Goal: Information Seeking & Learning: Check status

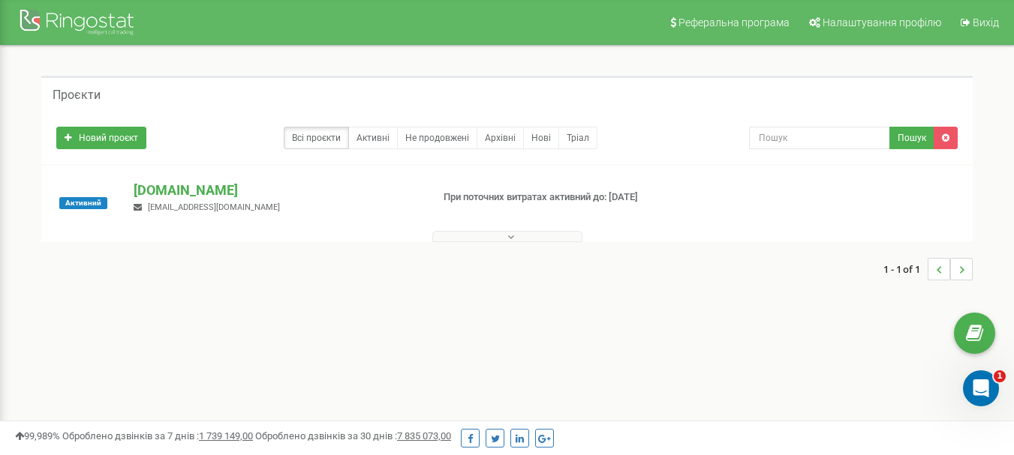
drag, startPoint x: 0, startPoint y: 0, endPoint x: 554, endPoint y: 301, distance: 630.1
click at [554, 301] on div "Проєкти Новий проєкт Всі проєкти Активні Не продовжені Архівні Нові Тріал Пошук" at bounding box center [506, 186] width 991 height 280
click at [240, 187] on p "[DOMAIN_NAME]" at bounding box center [276, 191] width 285 height 20
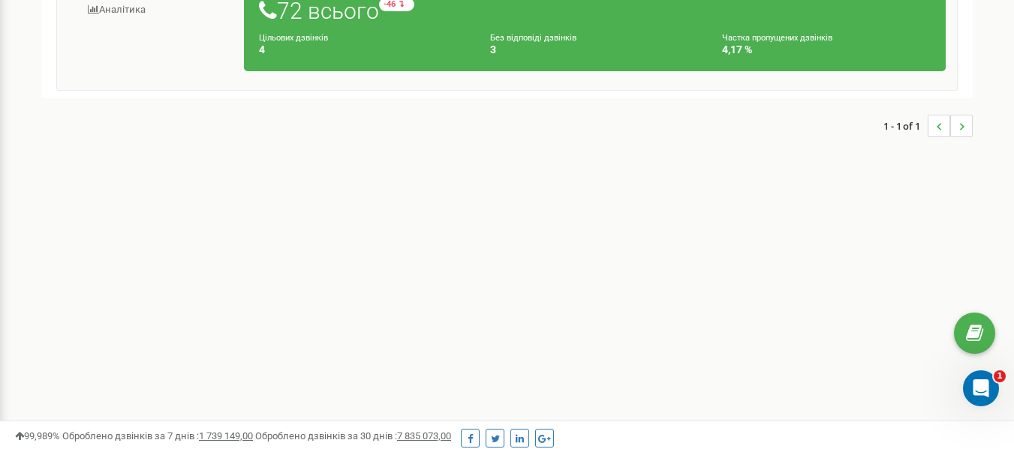
scroll to position [225, 0]
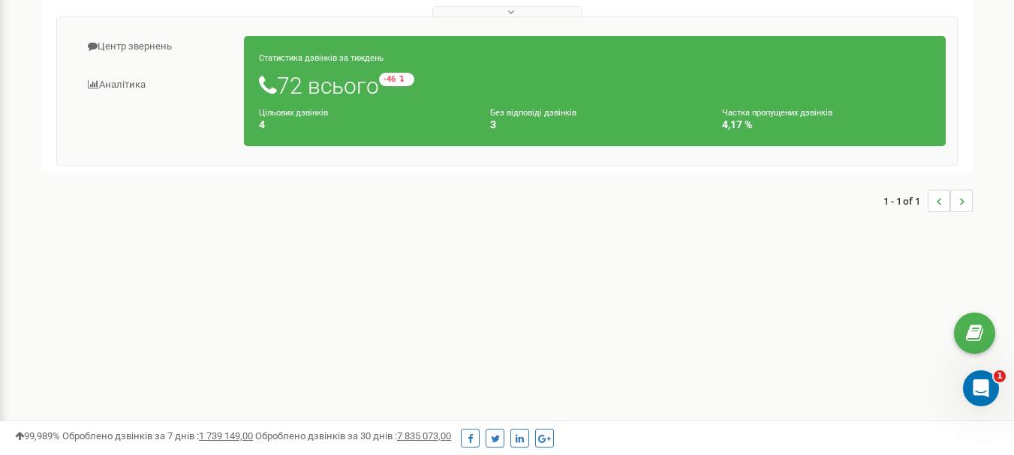
click at [932, 203] on li "..." at bounding box center [938, 201] width 23 height 23
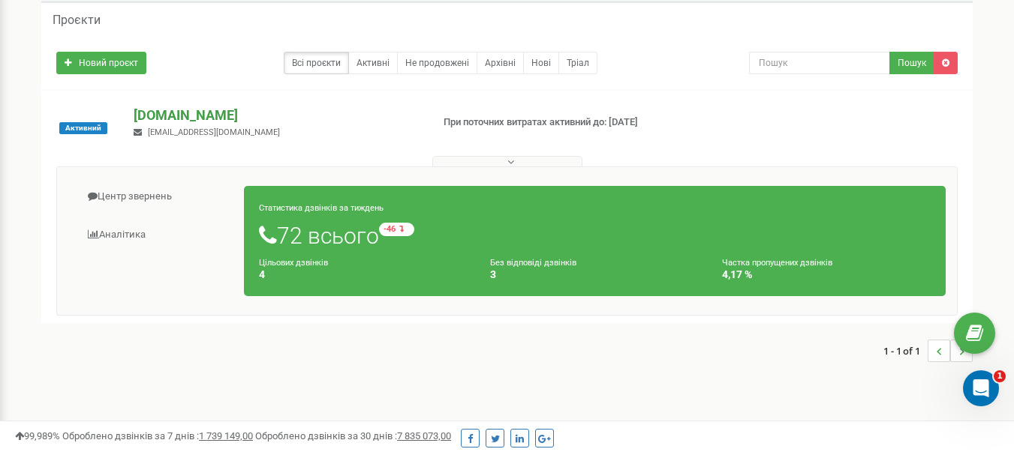
scroll to position [0, 0]
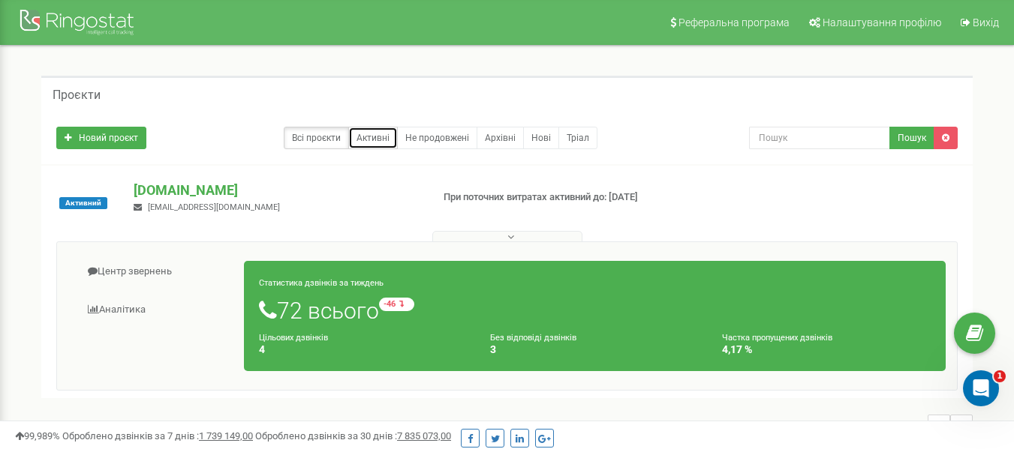
click at [377, 140] on link "Активні" at bounding box center [373, 138] width 50 height 23
click at [101, 26] on div at bounding box center [79, 24] width 120 height 36
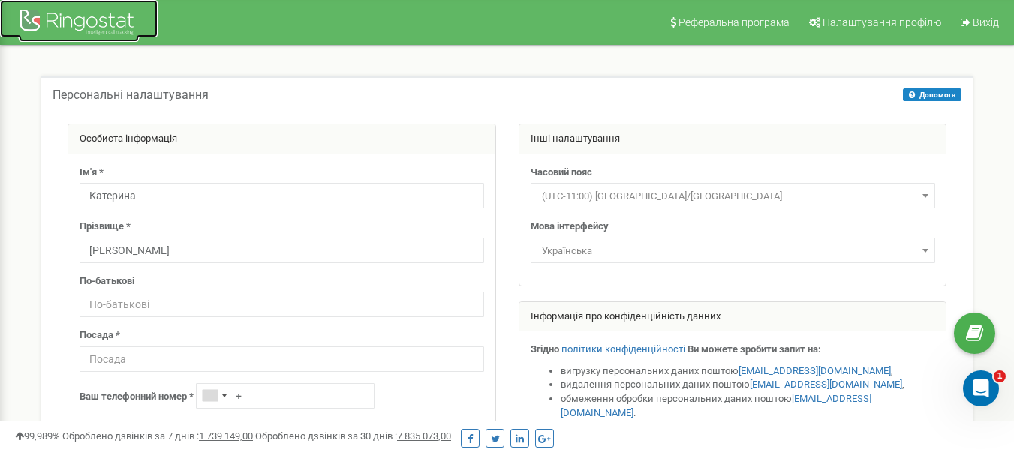
click at [108, 36] on div at bounding box center [79, 24] width 120 height 36
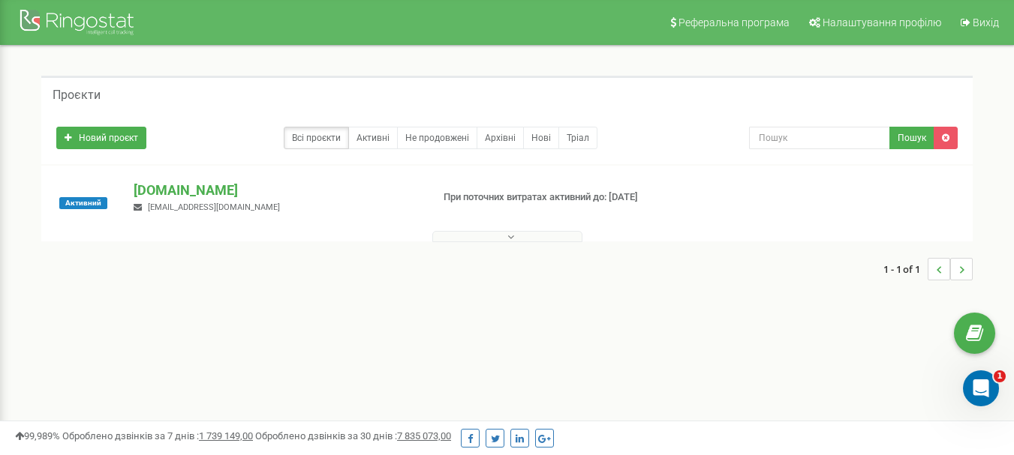
scroll to position [150, 0]
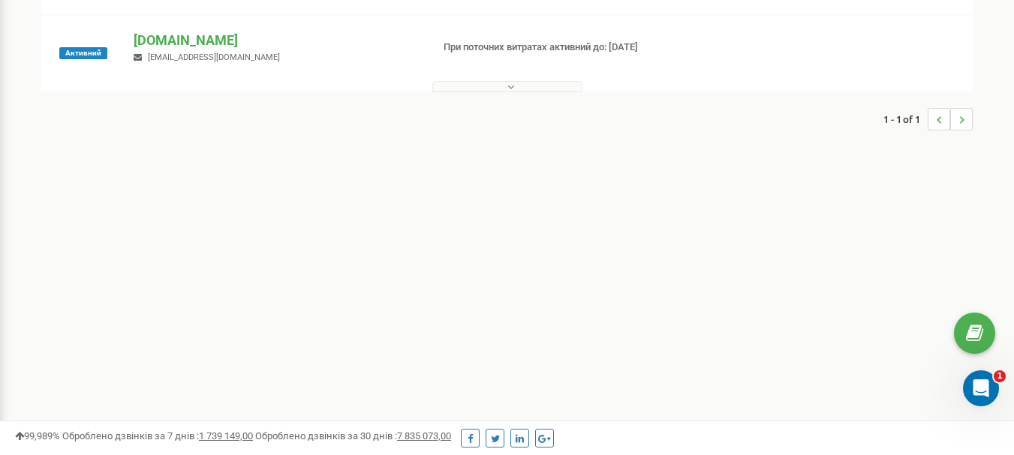
click at [520, 83] on button at bounding box center [507, 86] width 150 height 11
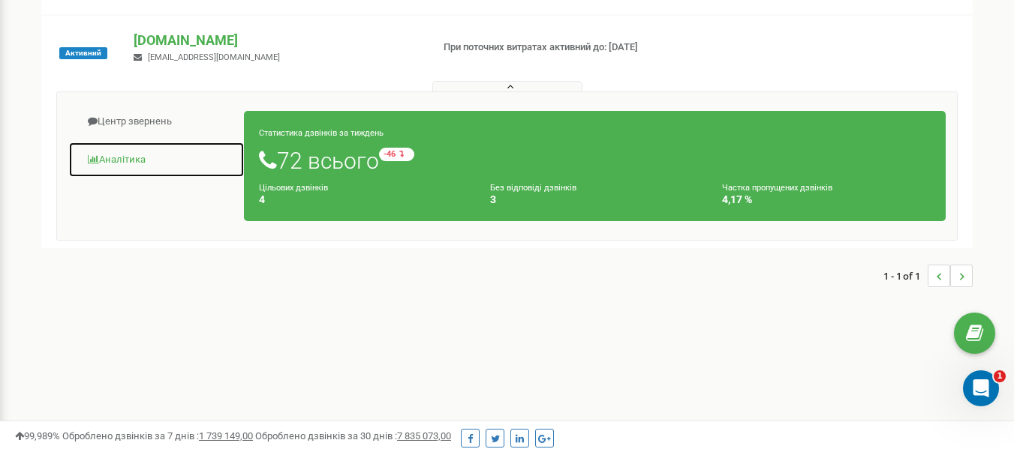
click at [125, 155] on link "Аналiтика" at bounding box center [156, 160] width 176 height 37
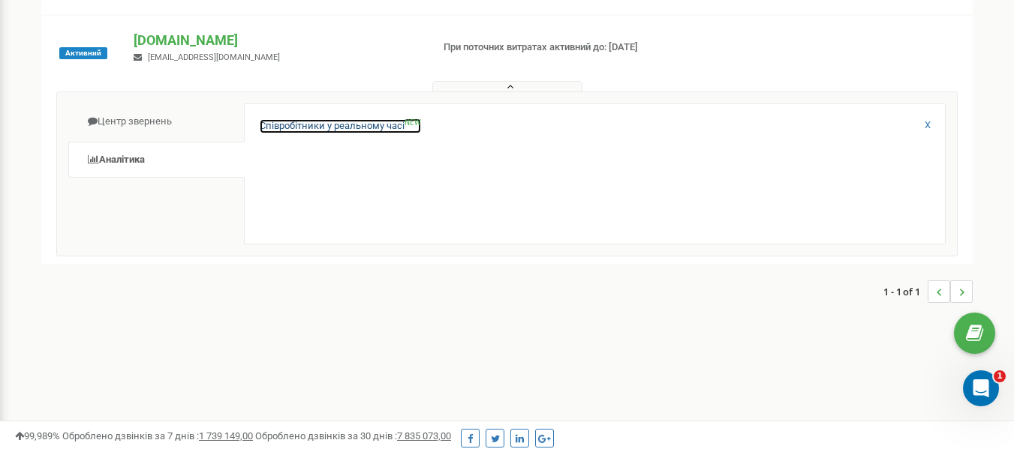
click at [359, 123] on link "Співробітники у реальному часі NEW" at bounding box center [340, 126] width 161 height 14
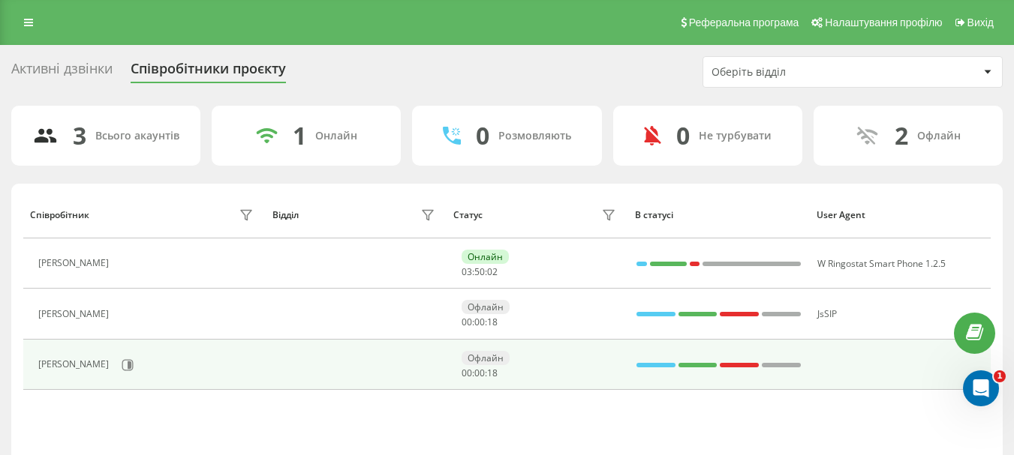
scroll to position [75, 0]
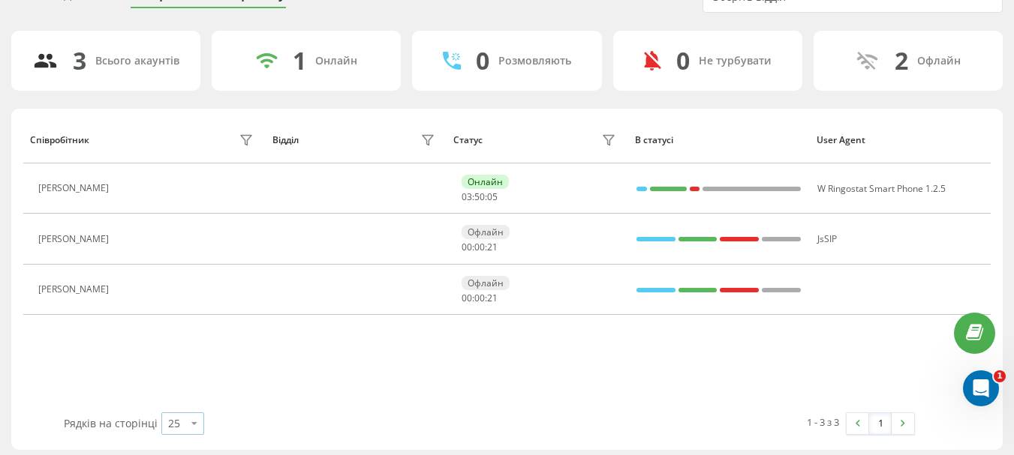
click at [185, 419] on icon at bounding box center [194, 423] width 23 height 29
click at [569, 404] on div "1 - 3 з 3 1" at bounding box center [707, 424] width 436 height 44
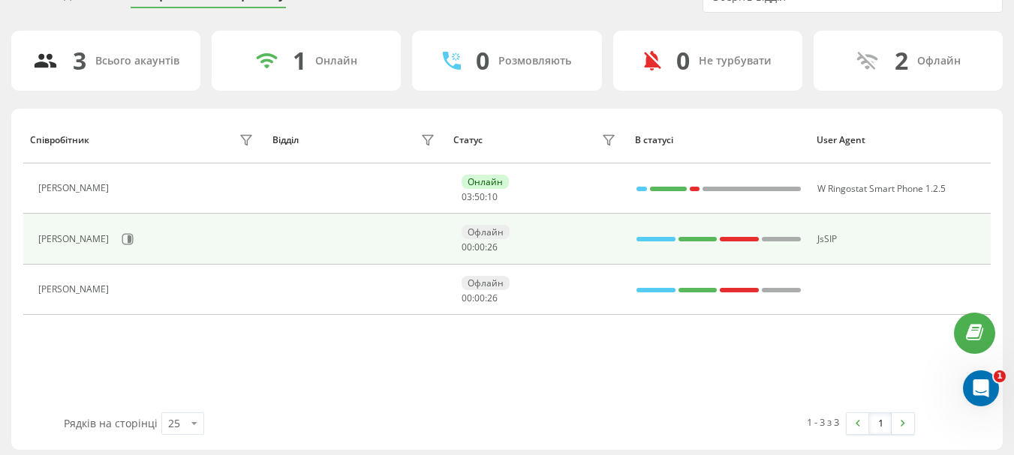
scroll to position [0, 0]
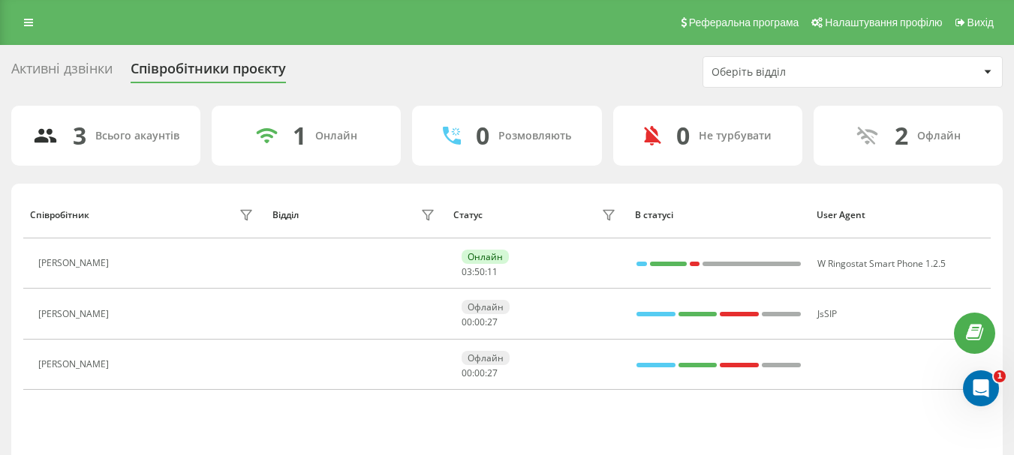
click at [56, 62] on div "Активні дзвінки" at bounding box center [61, 72] width 101 height 23
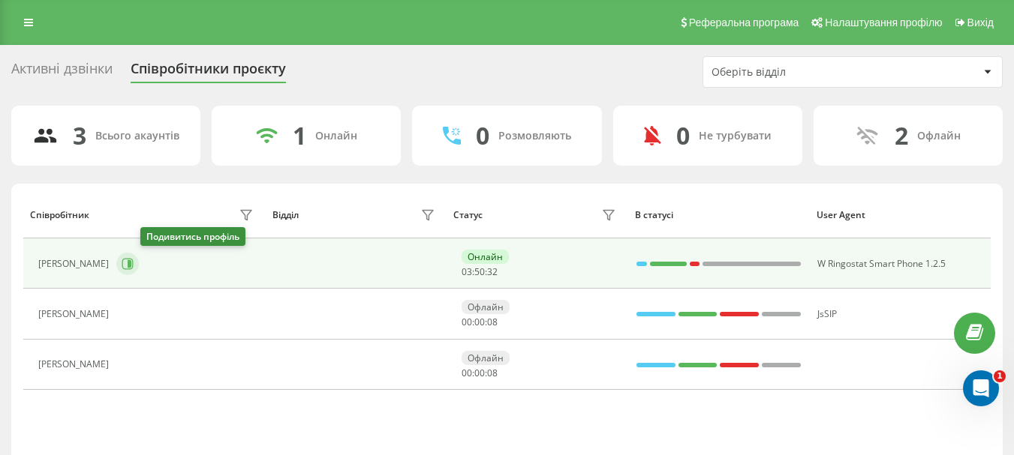
click at [134, 262] on icon at bounding box center [128, 264] width 12 height 12
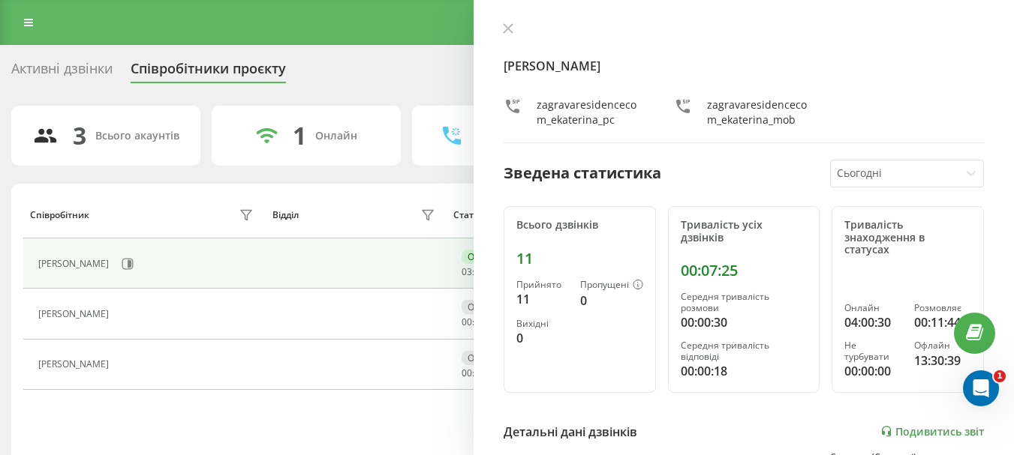
click at [930, 177] on div at bounding box center [894, 173] width 117 height 17
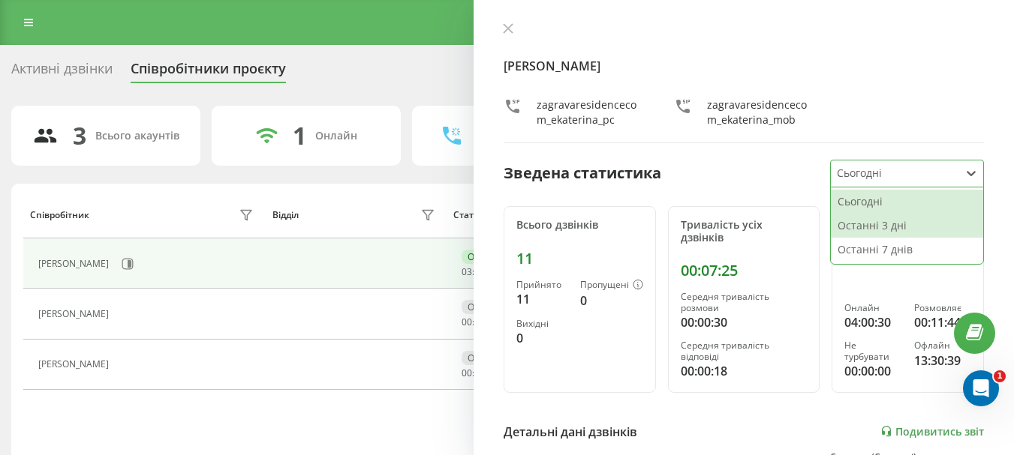
click at [903, 235] on div "Останні 3 дні" at bounding box center [906, 226] width 152 height 24
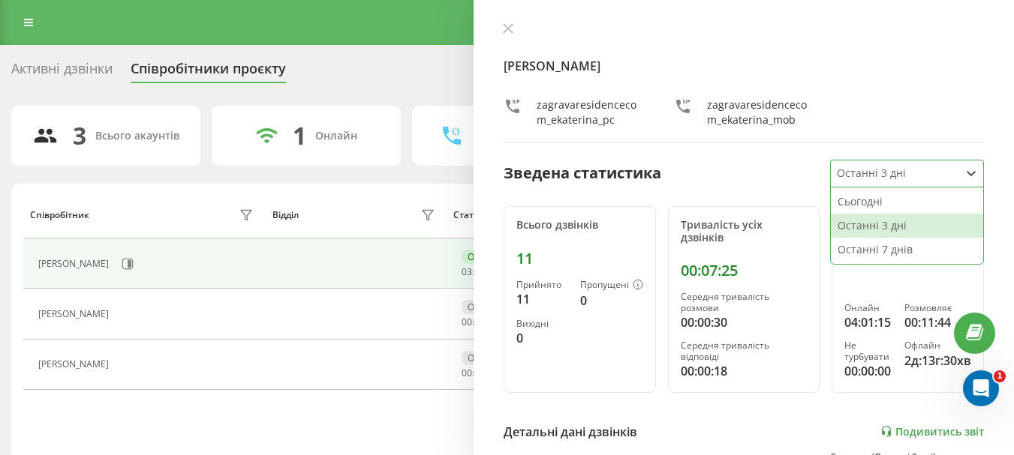
click at [945, 176] on div "Останні 3 дні" at bounding box center [894, 174] width 128 height 26
click at [925, 248] on div "Останні 7 днів" at bounding box center [906, 250] width 152 height 24
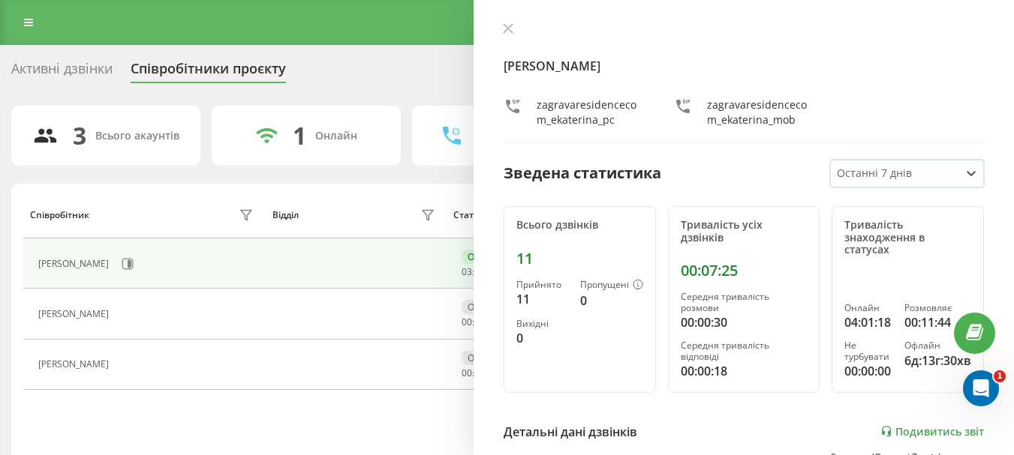
click at [376, 69] on div "Активні дзвінки Співробітники проєкту Оберіть відділ" at bounding box center [506, 72] width 991 height 32
click at [512, 22] on div "Катерина Стецишина zagravaresidencecom_ekaterina_pc zagravaresidencecom_ekateri…" at bounding box center [743, 227] width 540 height 455
drag, startPoint x: 507, startPoint y: 24, endPoint x: 500, endPoint y: 32, distance: 11.2
click at [507, 25] on icon at bounding box center [508, 28] width 11 height 11
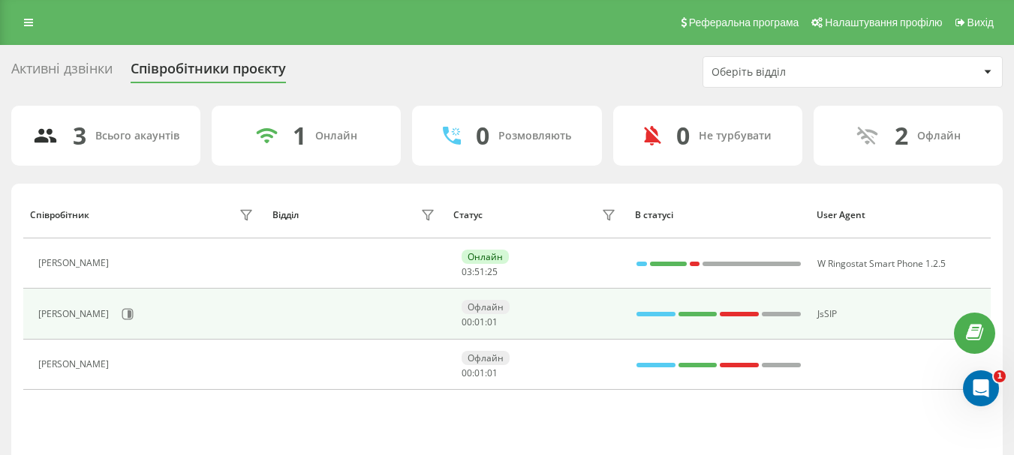
click at [92, 313] on div "Демчик Марина Володимирівна" at bounding box center [75, 314] width 74 height 11
click at [134, 313] on icon at bounding box center [128, 314] width 12 height 12
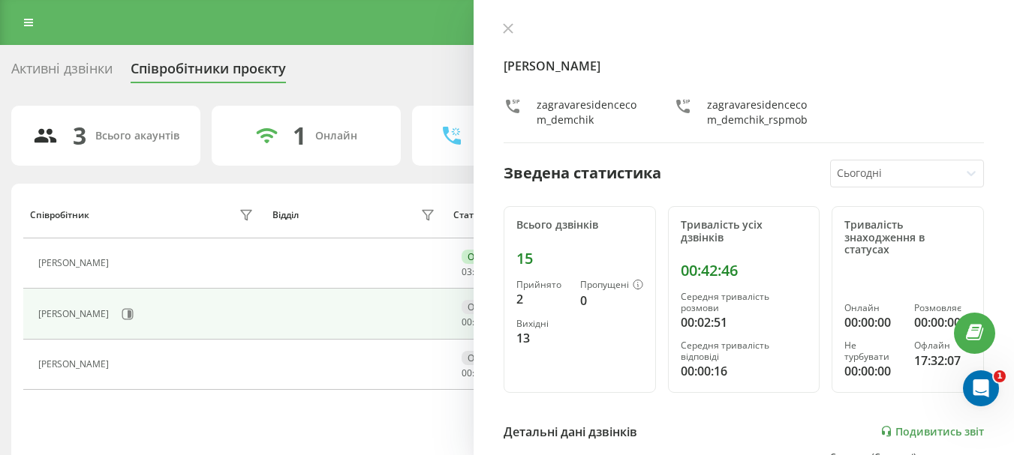
click at [884, 170] on div at bounding box center [894, 173] width 117 height 17
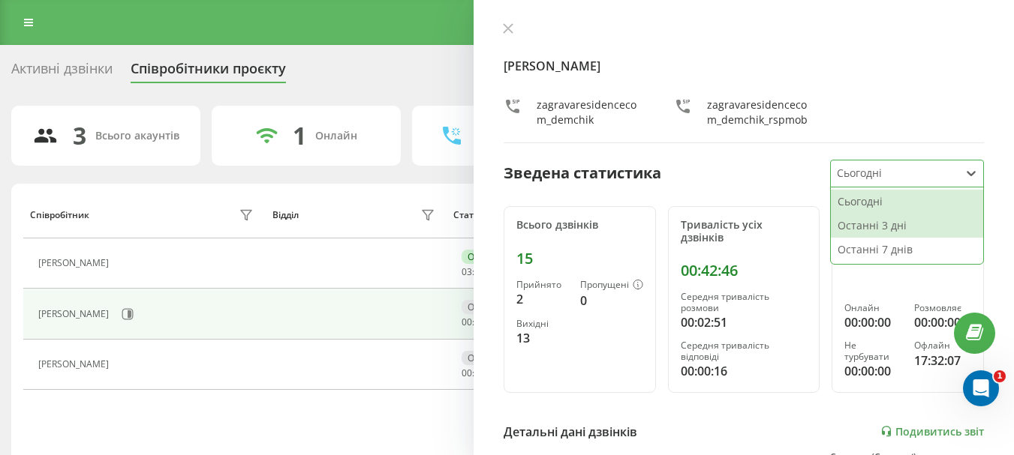
click at [891, 223] on div "Останні 3 дні" at bounding box center [906, 226] width 152 height 24
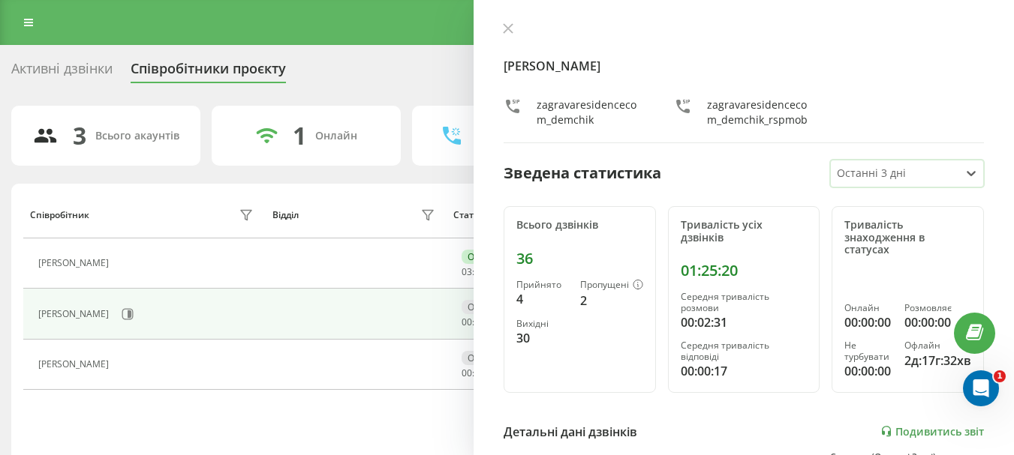
click at [900, 177] on div at bounding box center [894, 173] width 117 height 17
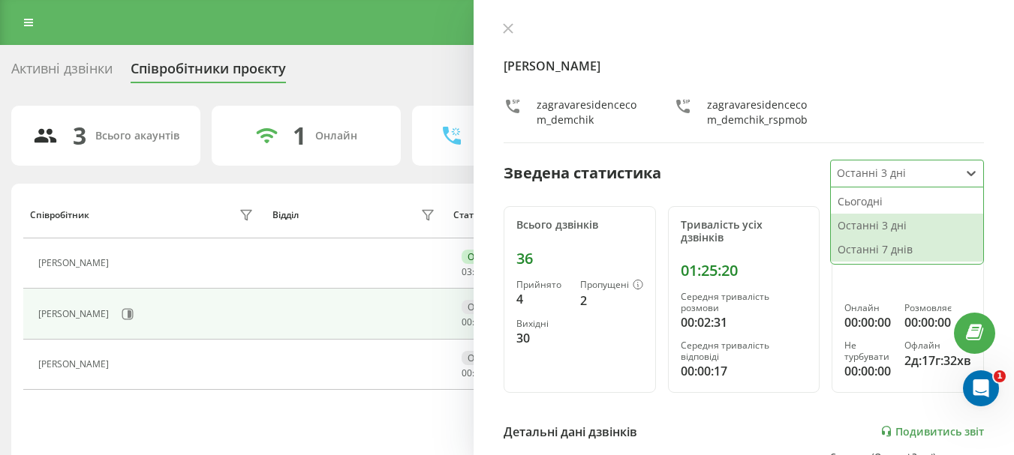
click at [903, 245] on div "Останні 7 днів" at bounding box center [906, 250] width 152 height 24
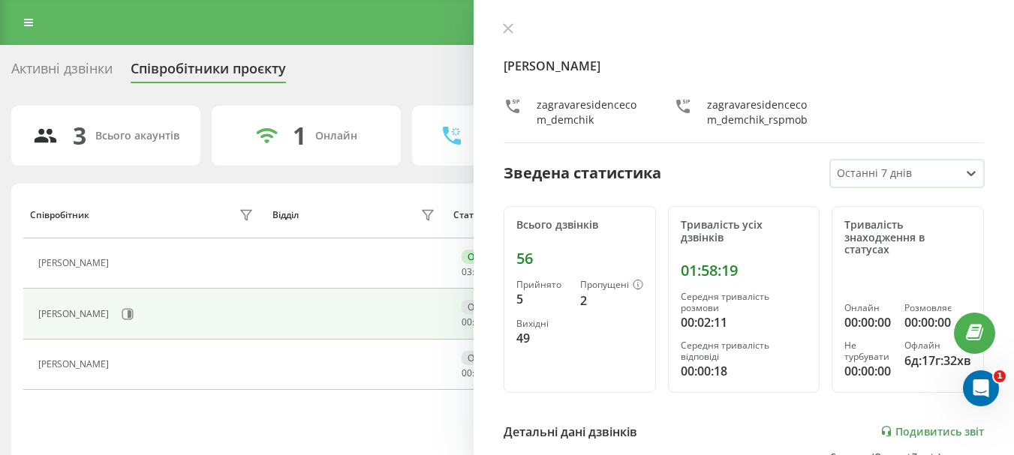
click at [848, 176] on div at bounding box center [894, 173] width 117 height 17
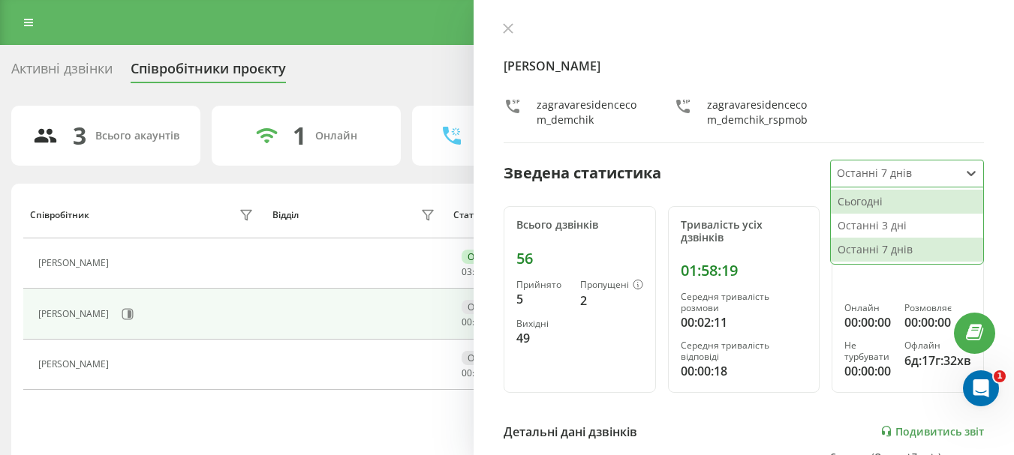
click at [863, 204] on div "Сьогодні" at bounding box center [906, 202] width 152 height 24
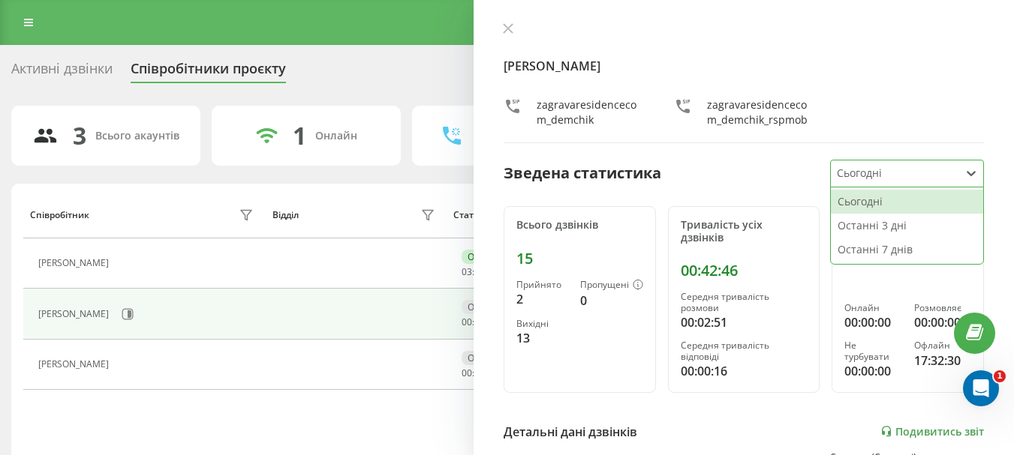
click at [905, 179] on div at bounding box center [894, 173] width 117 height 17
click at [906, 226] on div "Останні 3 дні" at bounding box center [906, 226] width 152 height 24
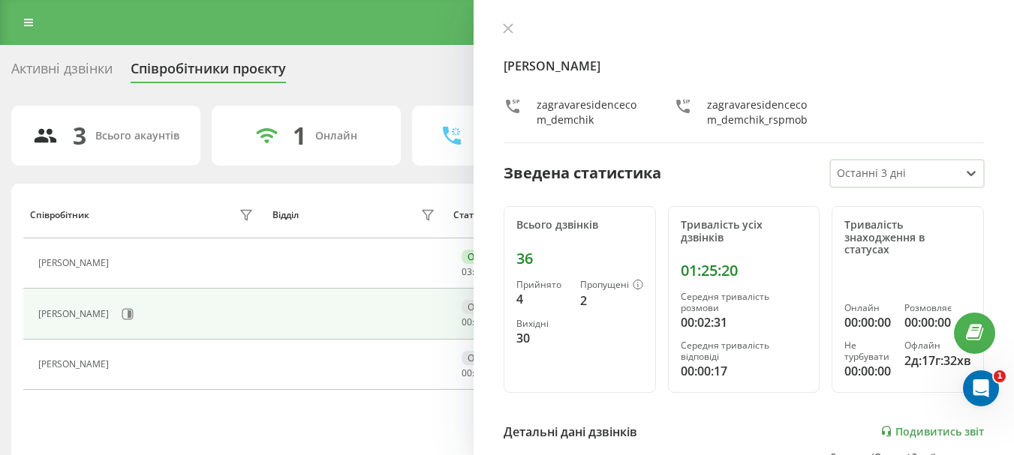
click at [232, 176] on div "3 Всього акаунтів 1 Онлайн 0 Розмовляють 0 Не турбувати 2 Офлайн Співробітник В…" at bounding box center [506, 315] width 991 height 419
click at [509, 31] on icon at bounding box center [508, 28] width 11 height 11
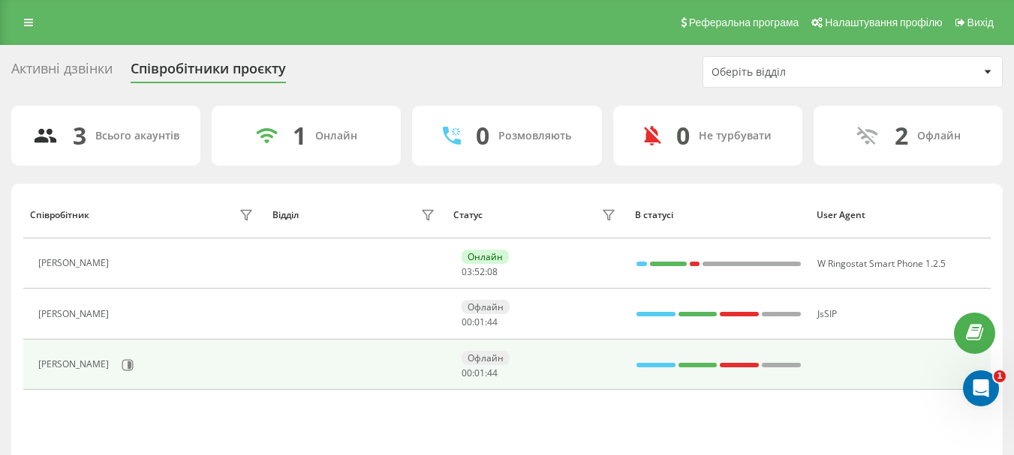
click at [113, 367] on div "Спивак Елена Владимировна" at bounding box center [75, 364] width 74 height 11
click at [131, 365] on icon at bounding box center [130, 365] width 4 height 8
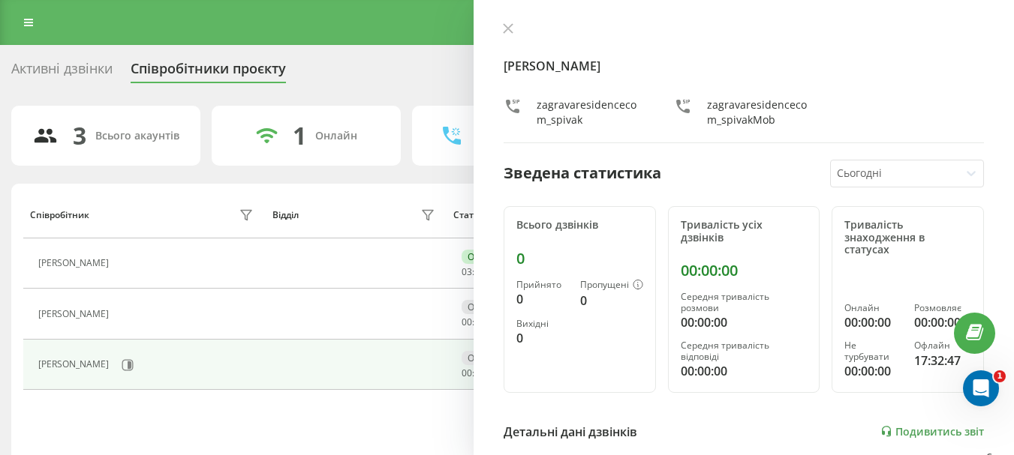
click at [863, 170] on div at bounding box center [894, 173] width 117 height 17
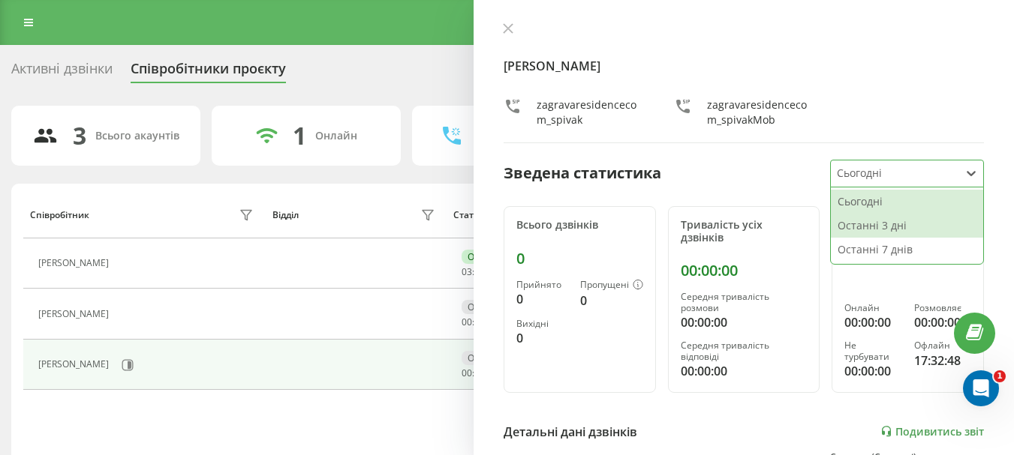
click at [873, 221] on div "Останні 3 дні" at bounding box center [906, 226] width 152 height 24
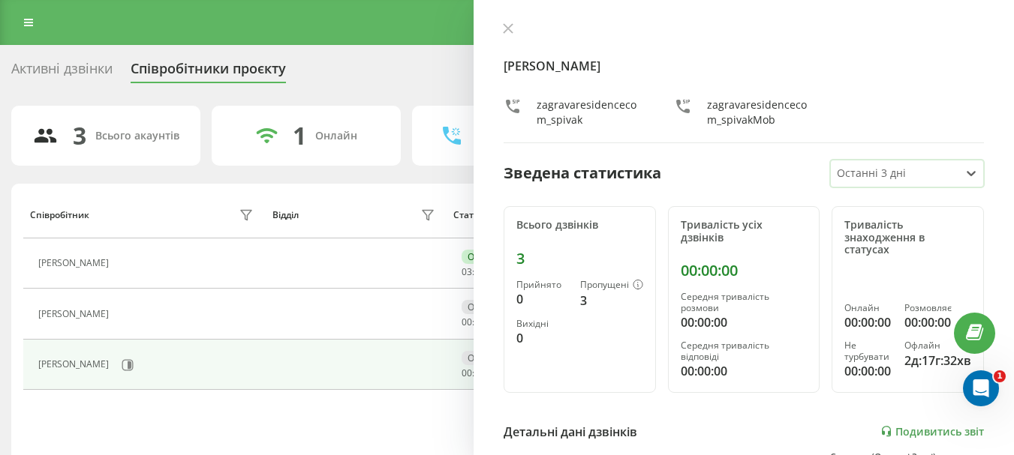
click at [886, 174] on div at bounding box center [894, 173] width 117 height 17
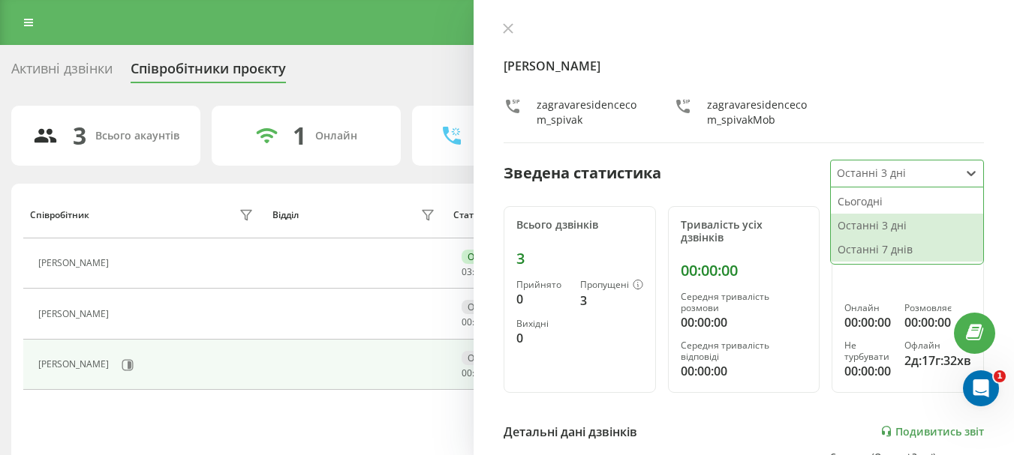
click at [895, 245] on div "Останні 7 днів" at bounding box center [906, 250] width 152 height 24
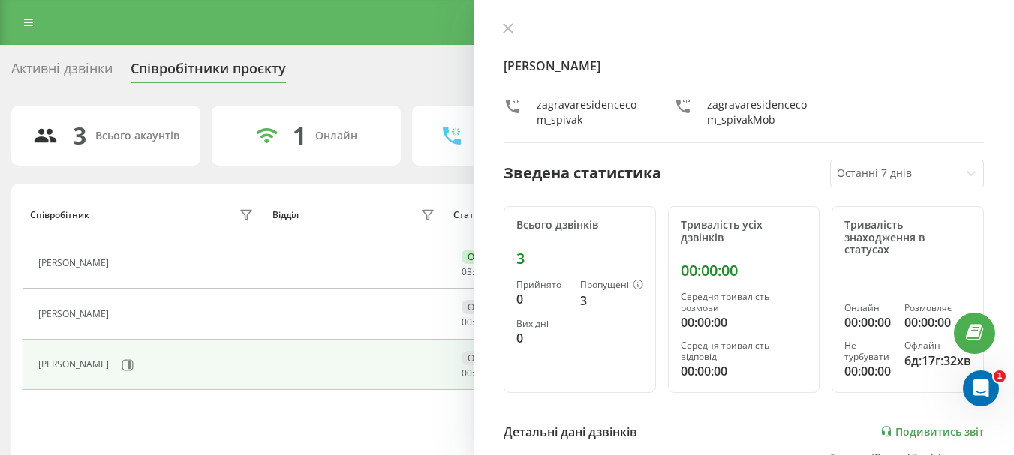
click at [364, 185] on div "Співробітник Відділ Статус В статусі User Agent Катерина Стецишина Онлайн 03 : …" at bounding box center [506, 354] width 991 height 341
